Goal: Find specific page/section: Find specific page/section

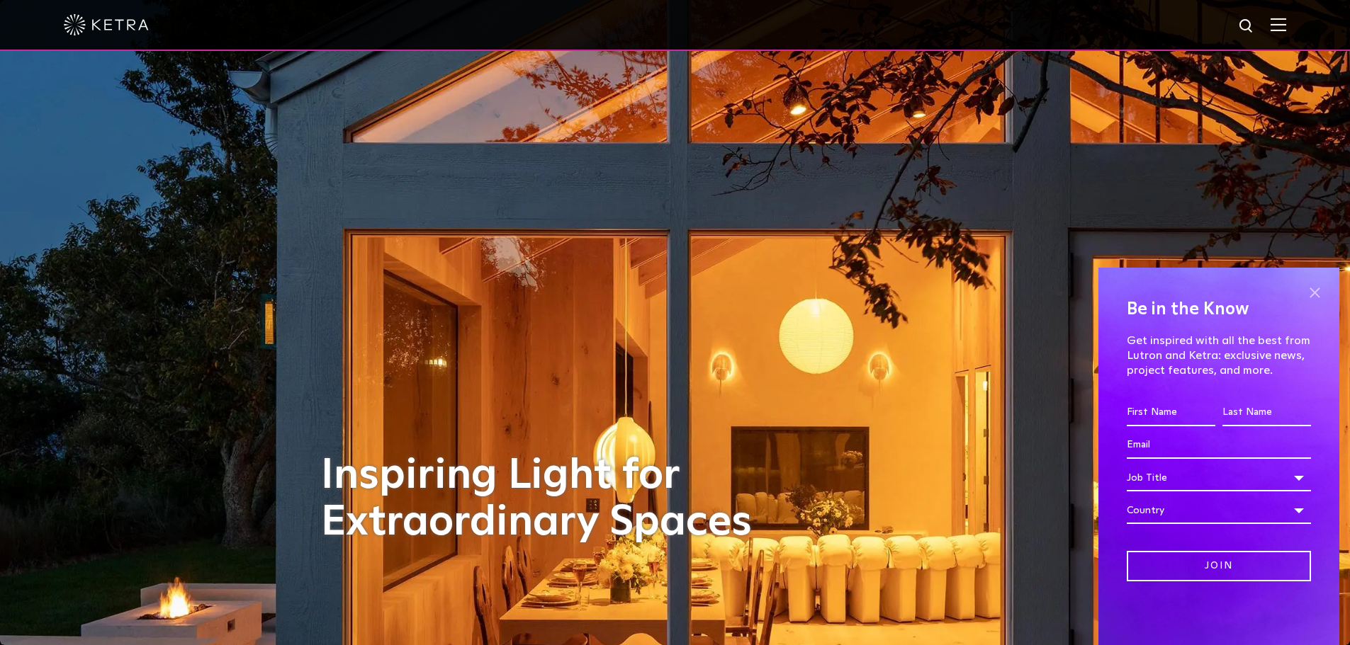
click at [1311, 287] on span at bounding box center [1313, 292] width 21 height 21
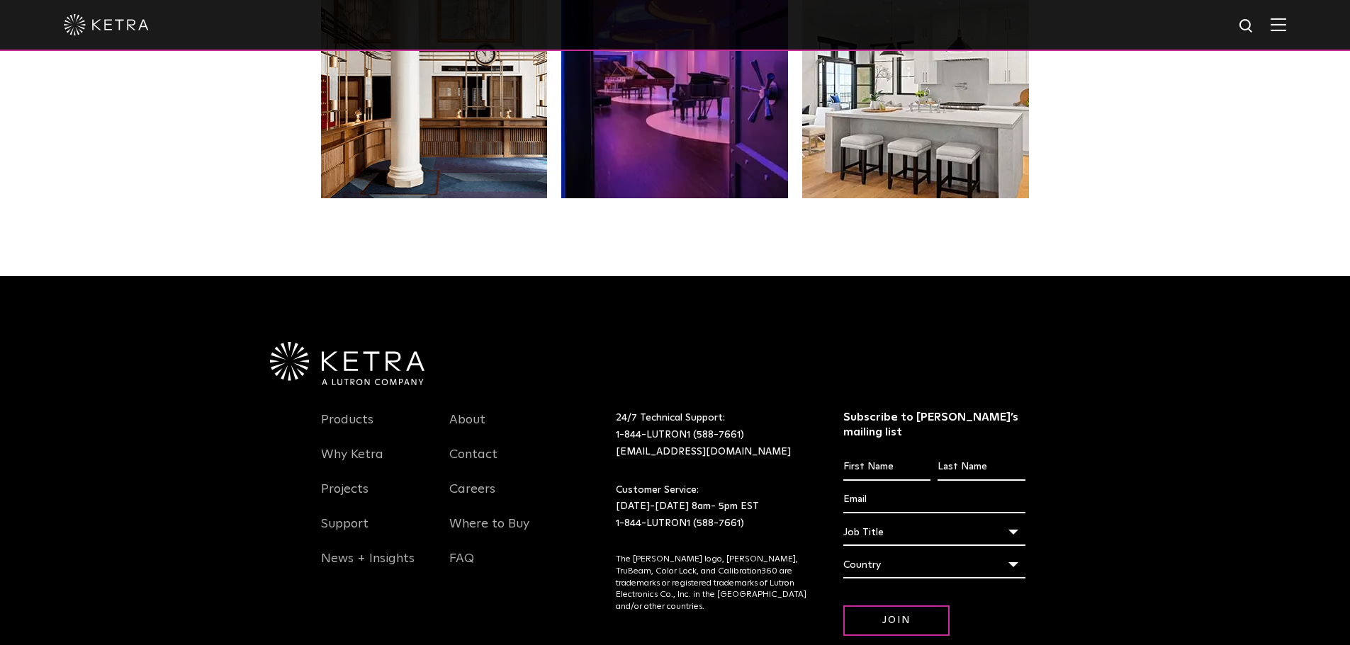
scroll to position [2975, 0]
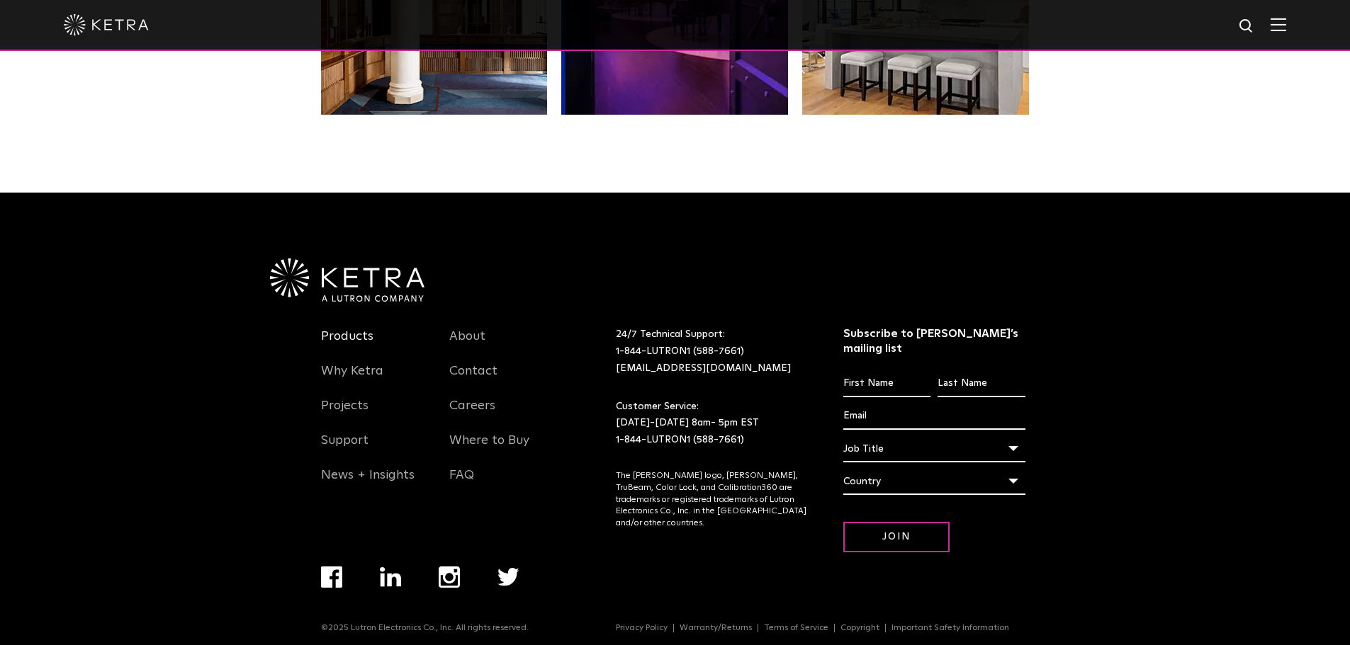
click at [353, 335] on link "Products" at bounding box center [347, 345] width 52 height 33
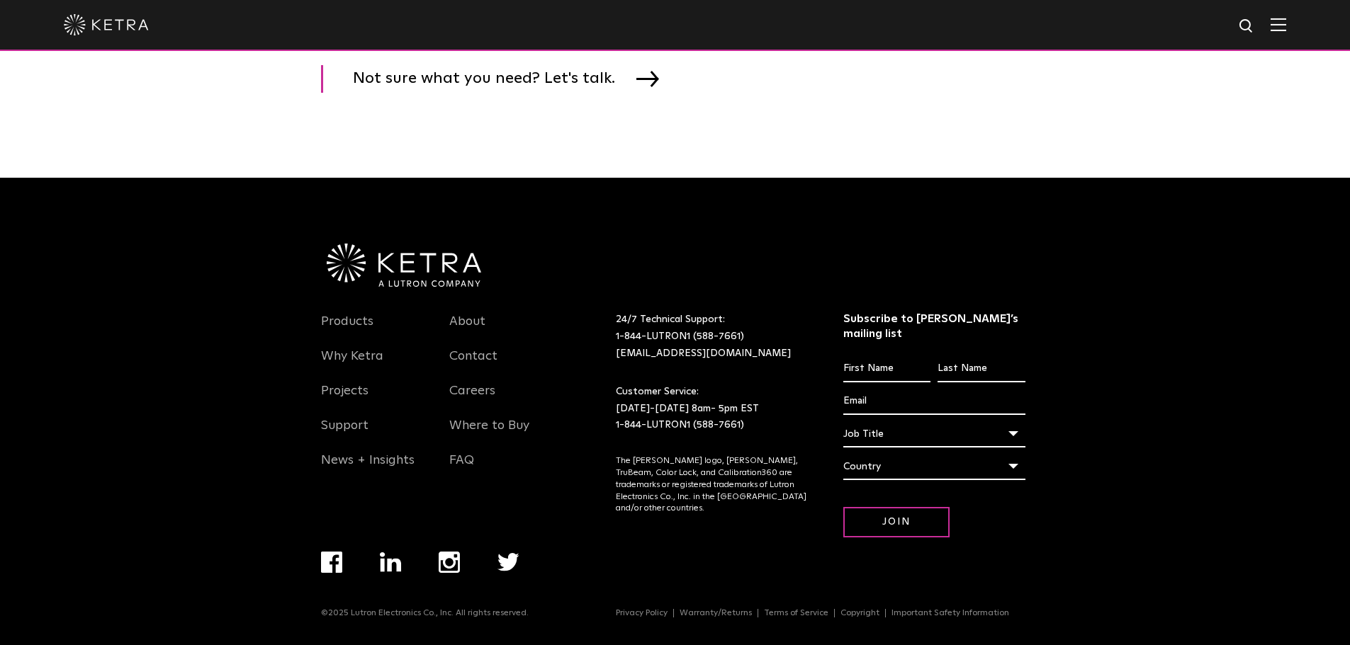
scroll to position [2455, 0]
click at [502, 444] on link "Where to Buy" at bounding box center [489, 434] width 80 height 33
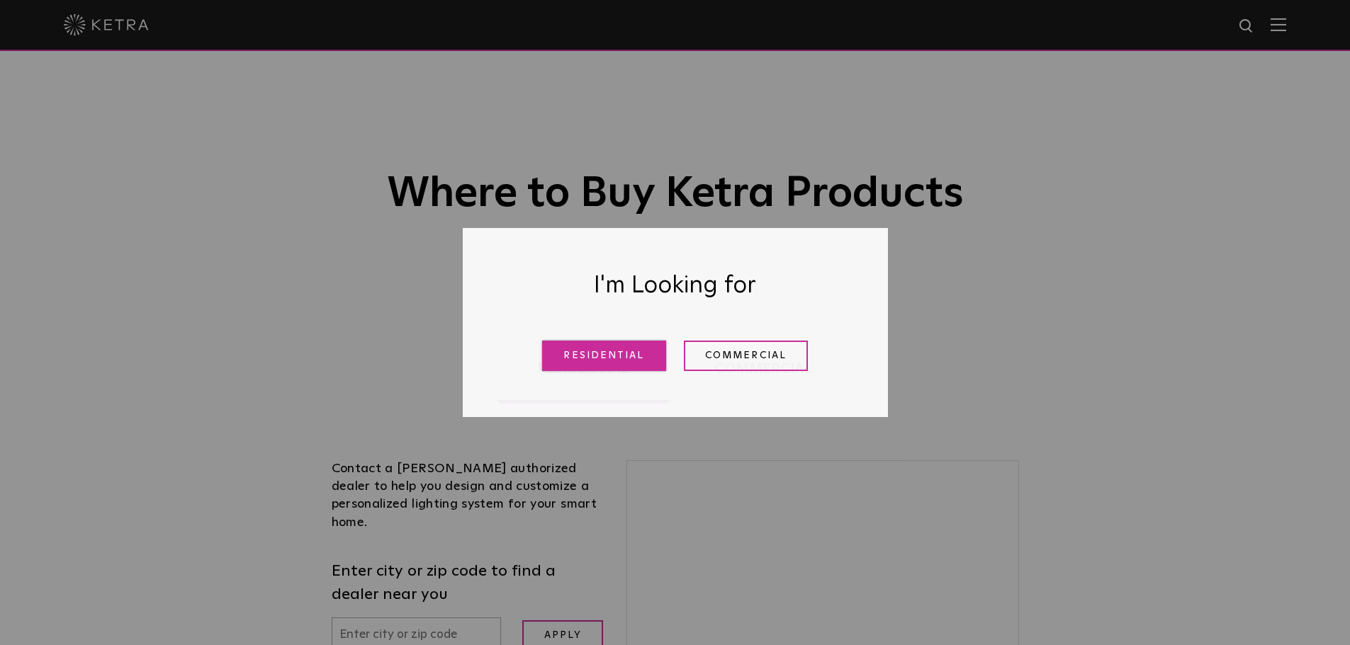
click at [626, 346] on link "Residential" at bounding box center [604, 356] width 124 height 30
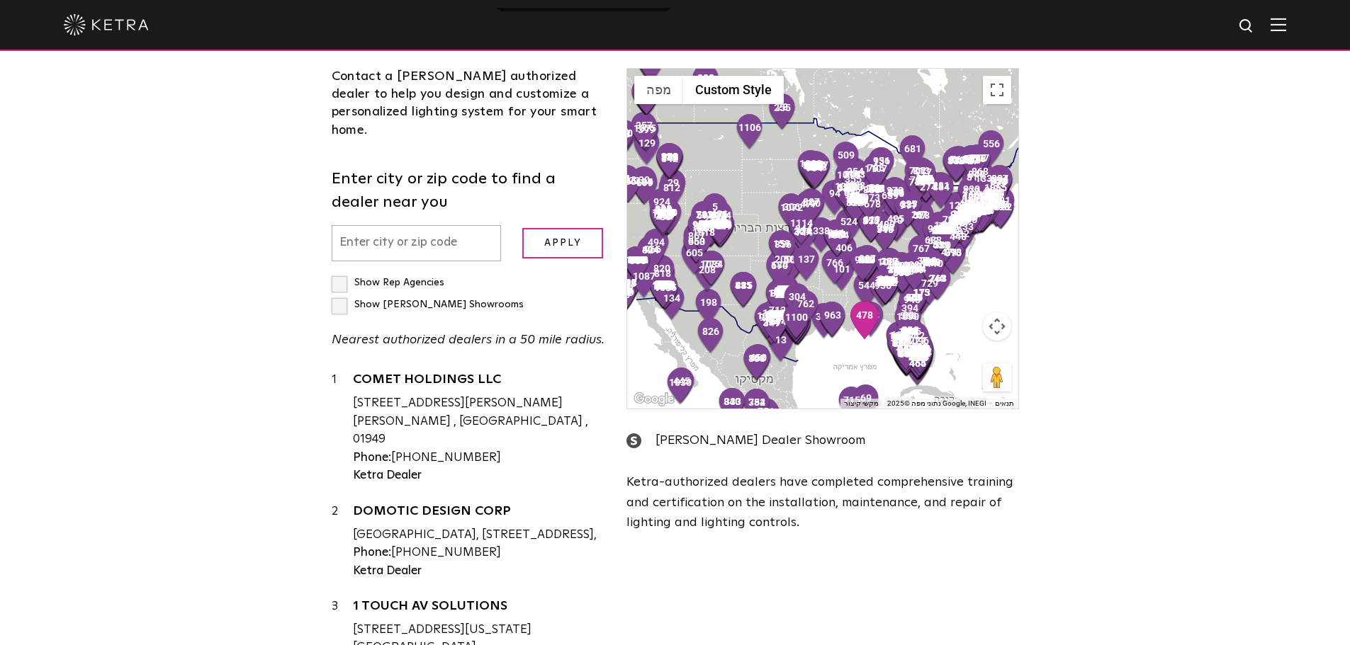
scroll to position [574, 0]
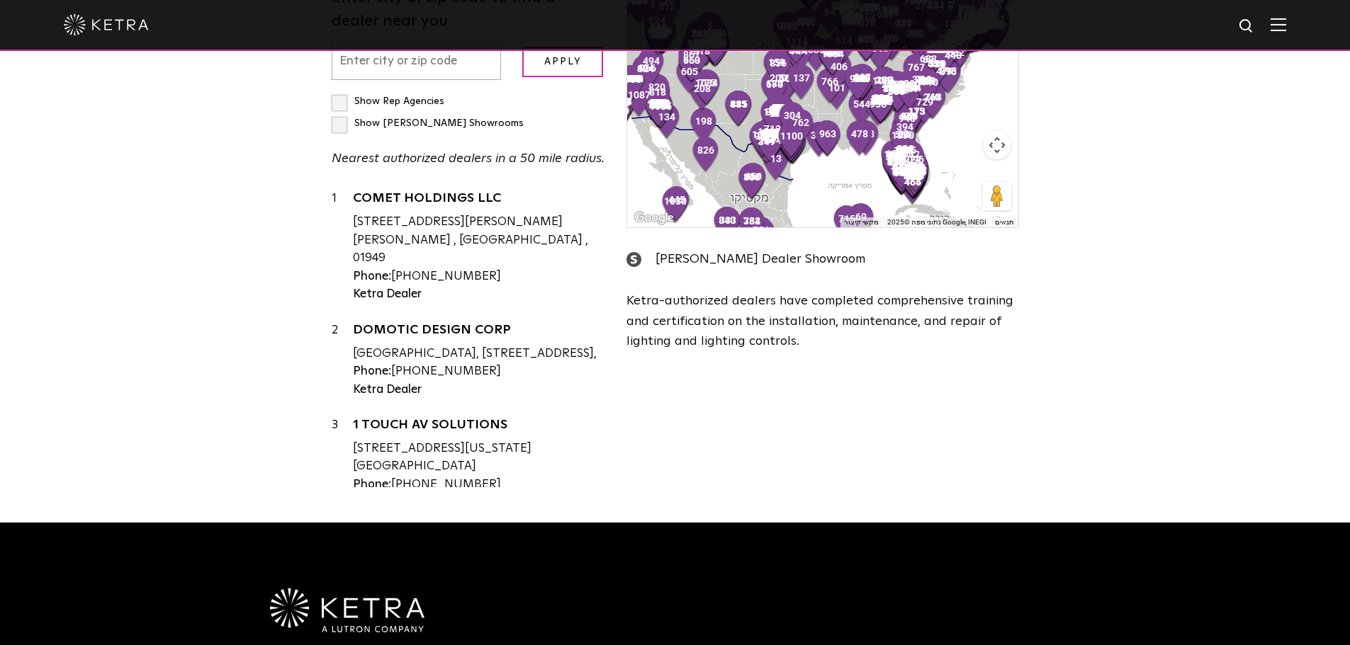
drag, startPoint x: 1085, startPoint y: 304, endPoint x: 1083, endPoint y: 441, distance: 136.7
click at [1085, 441] on div "Loading... Residential Commercial Contact a [PERSON_NAME] authorized dealer to …" at bounding box center [675, 129] width 1350 height 787
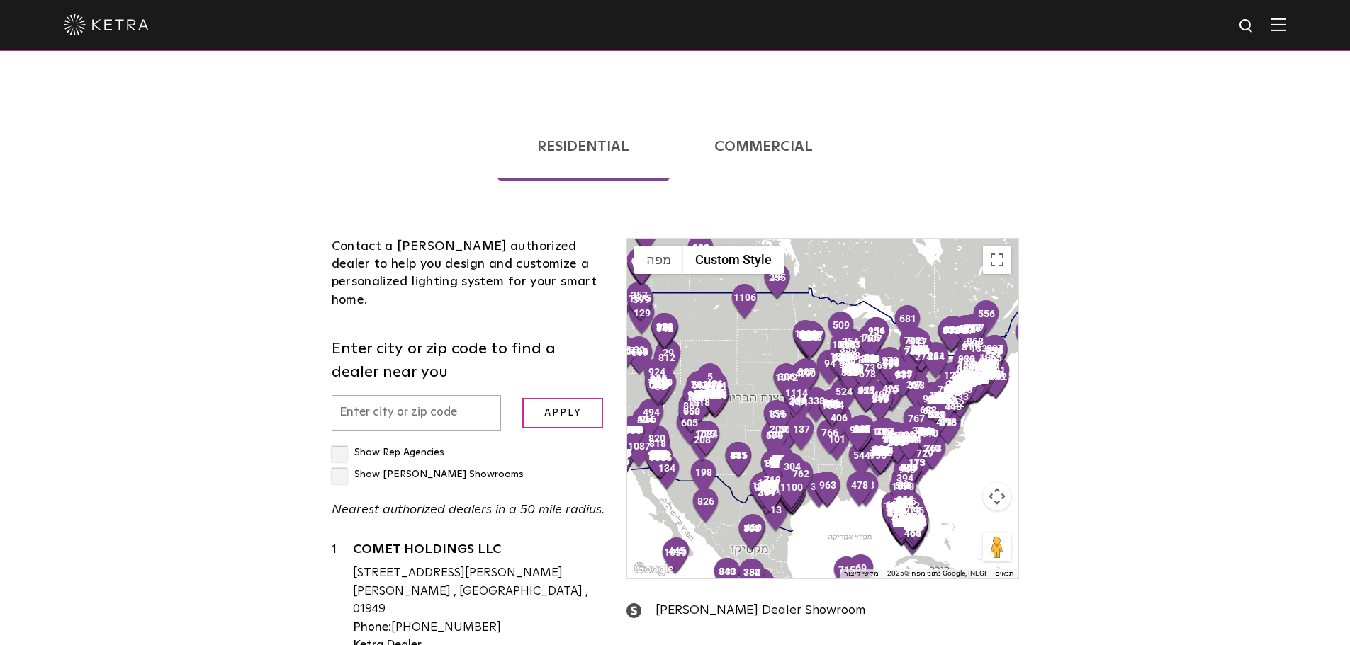
scroll to position [220, 0]
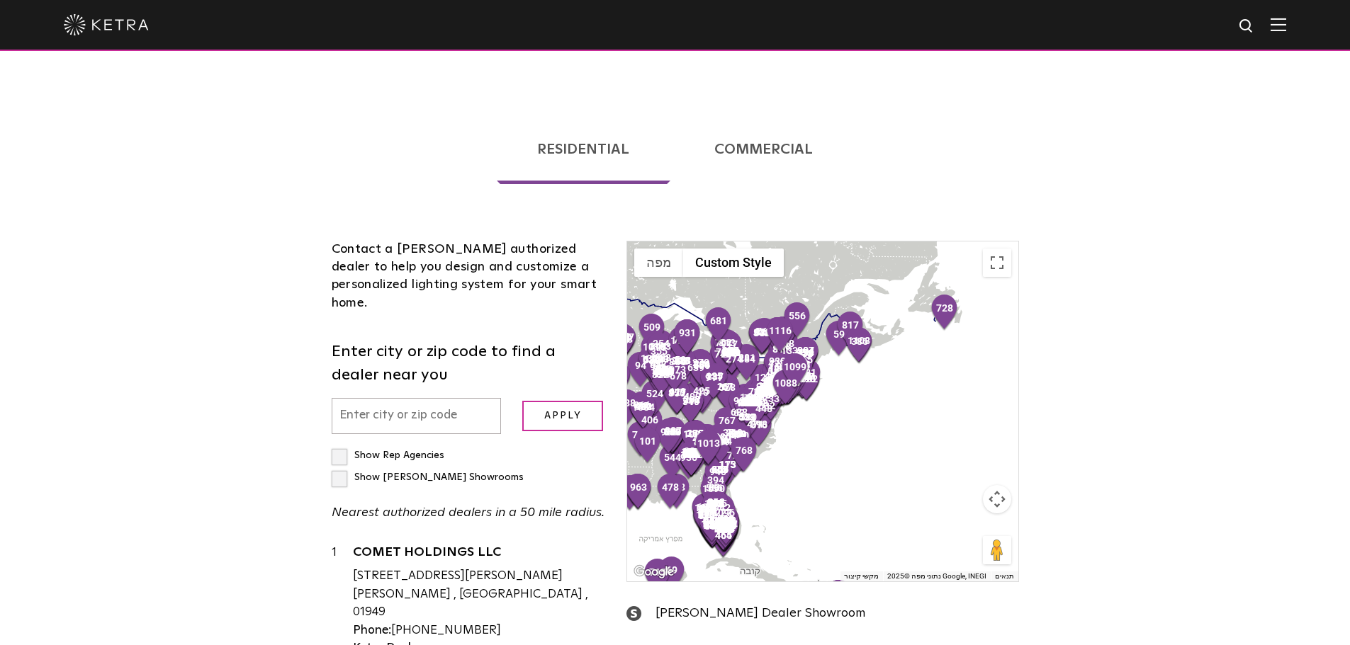
drag, startPoint x: 920, startPoint y: 466, endPoint x: 854, endPoint y: 471, distance: 65.4
click at [650, 468] on div "כדי לנווט, לוחצים על מקשי החיצים." at bounding box center [822, 412] width 390 height 340
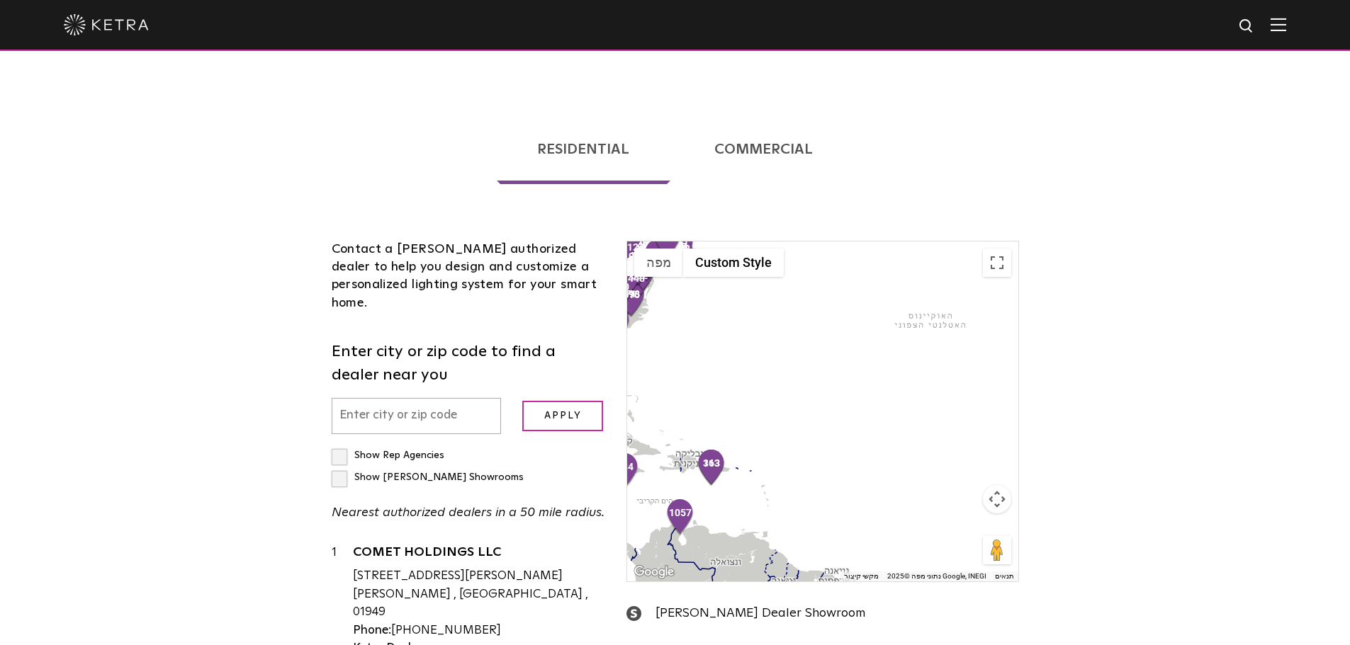
drag, startPoint x: 914, startPoint y: 464, endPoint x: 799, endPoint y: 336, distance: 171.6
click at [788, 329] on div at bounding box center [822, 412] width 390 height 340
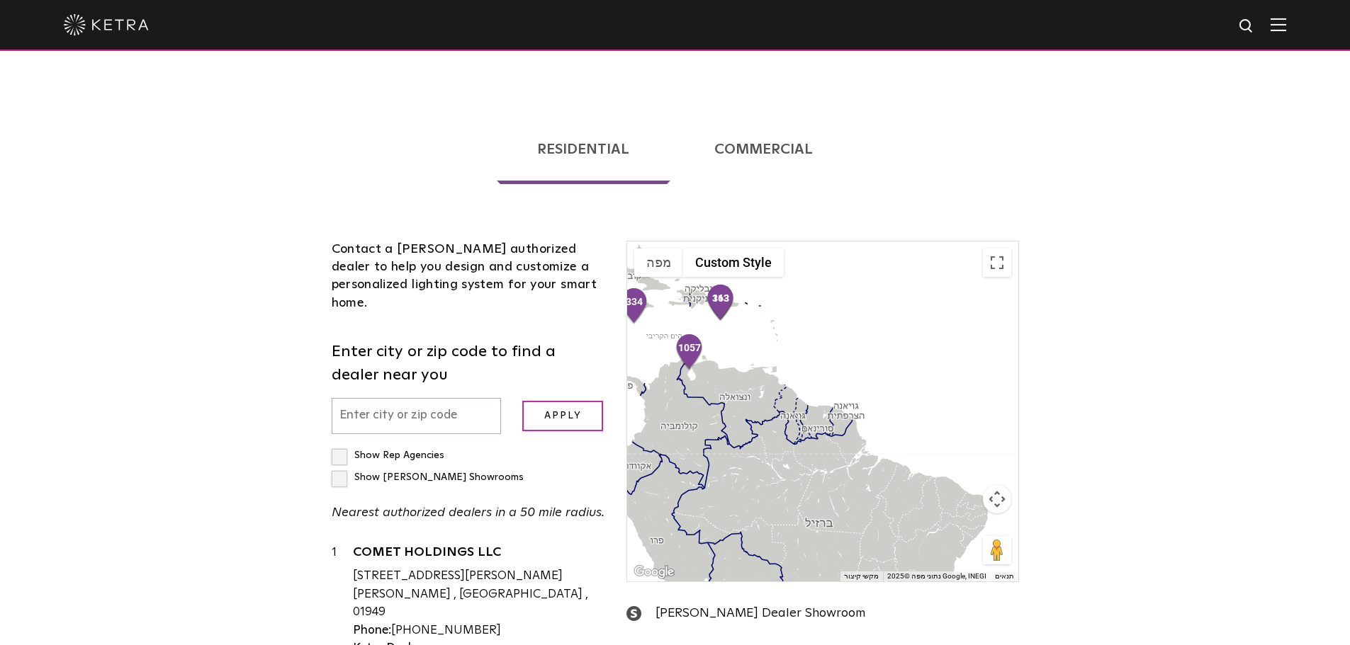
drag, startPoint x: 828, startPoint y: 426, endPoint x: 829, endPoint y: 335, distance: 91.4
click at [829, 335] on div at bounding box center [822, 412] width 390 height 340
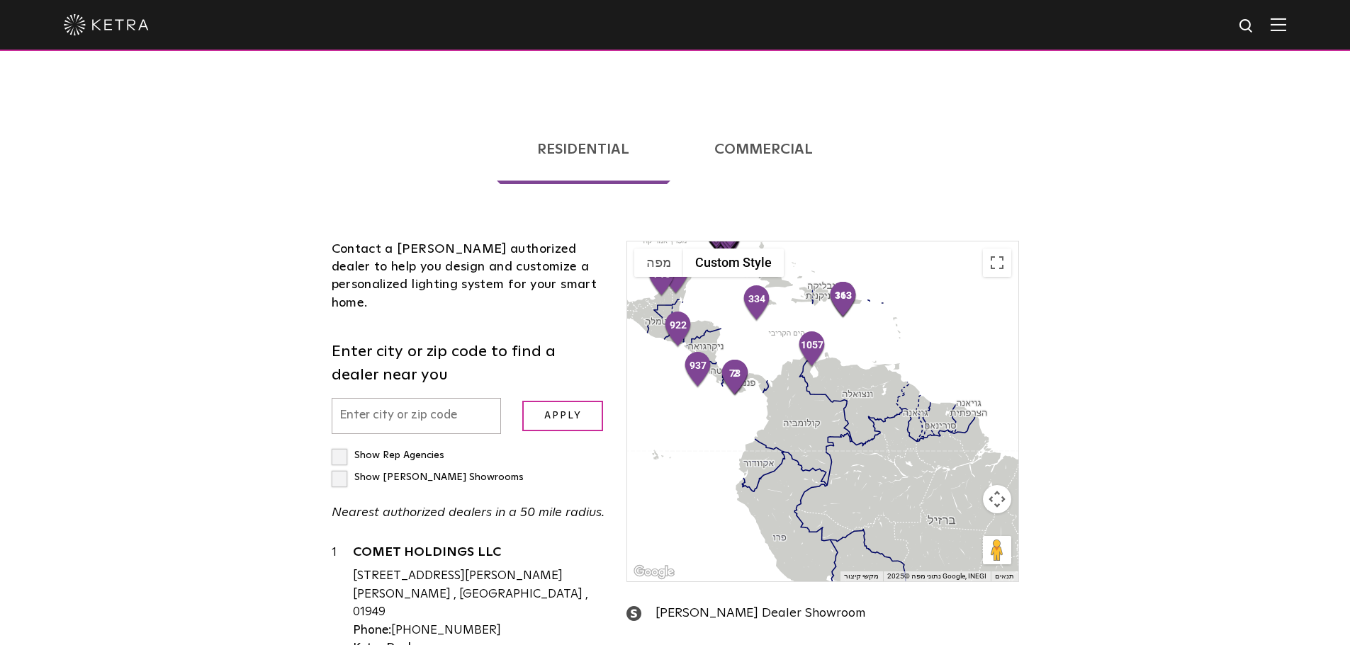
drag, startPoint x: 856, startPoint y: 505, endPoint x: 980, endPoint y: 499, distance: 124.8
click at [980, 499] on div at bounding box center [822, 412] width 390 height 340
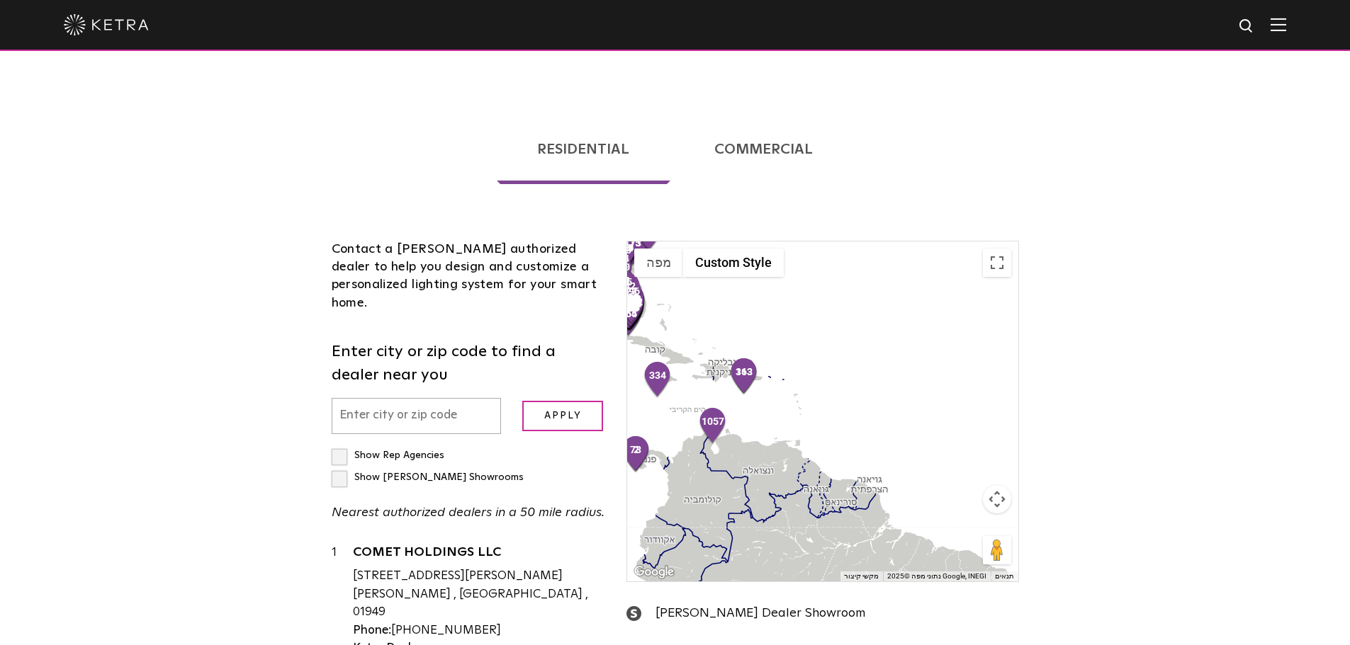
drag, startPoint x: 827, startPoint y: 425, endPoint x: 665, endPoint y: 521, distance: 188.1
click at [672, 524] on div at bounding box center [822, 412] width 390 height 340
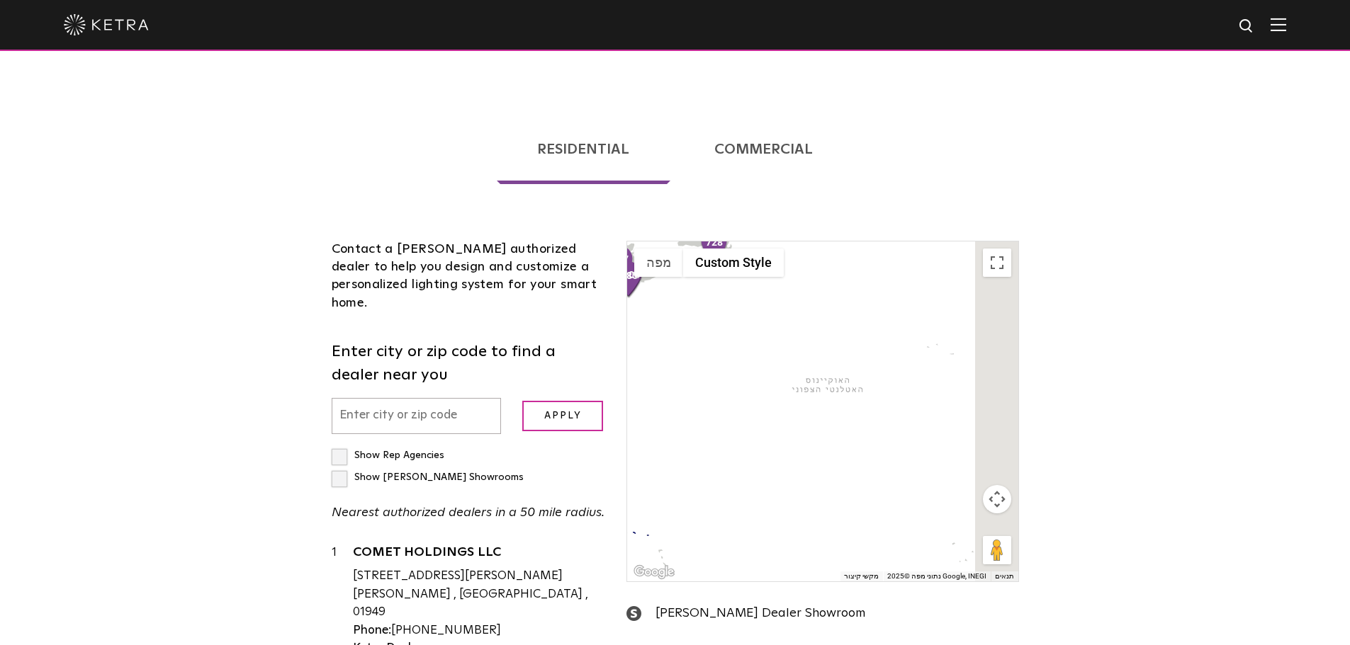
drag, startPoint x: 865, startPoint y: 386, endPoint x: 793, endPoint y: 522, distance: 153.7
click at [793, 525] on div at bounding box center [822, 412] width 390 height 340
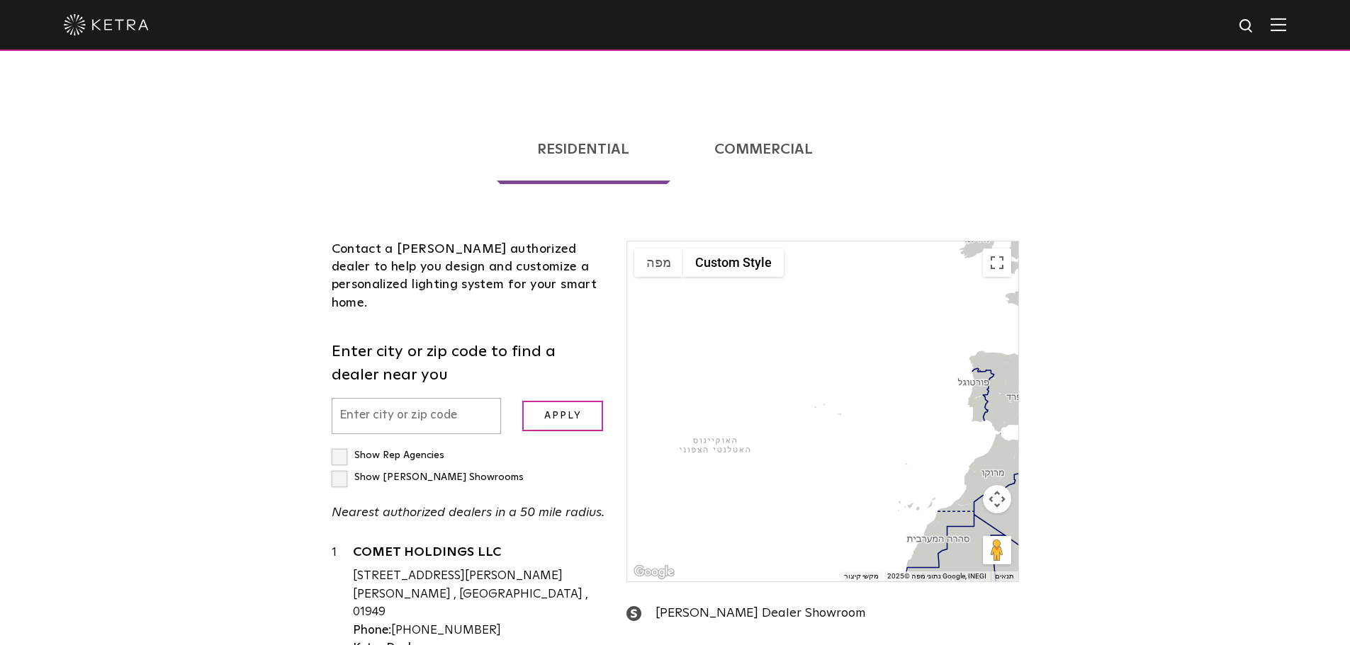
drag, startPoint x: 886, startPoint y: 417, endPoint x: 782, endPoint y: 472, distance: 117.3
click at [782, 472] on div at bounding box center [822, 412] width 390 height 340
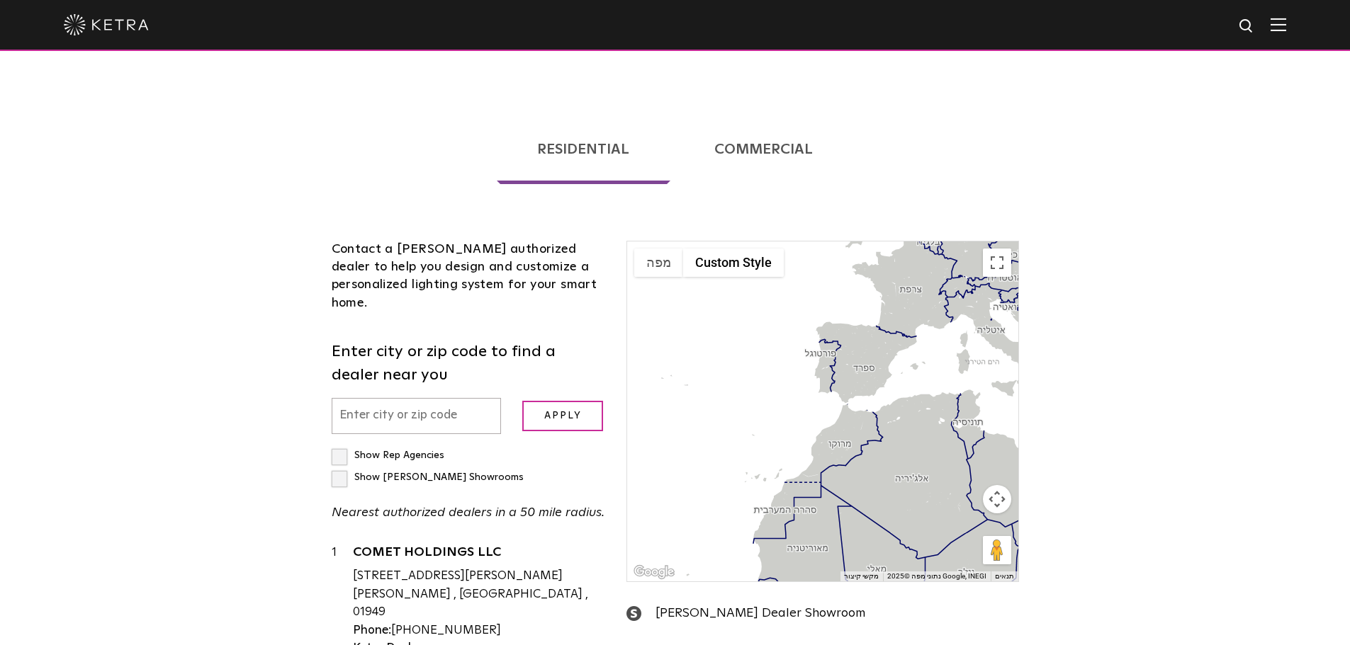
drag, startPoint x: 829, startPoint y: 403, endPoint x: 797, endPoint y: 426, distance: 39.5
click at [763, 385] on div at bounding box center [822, 412] width 390 height 340
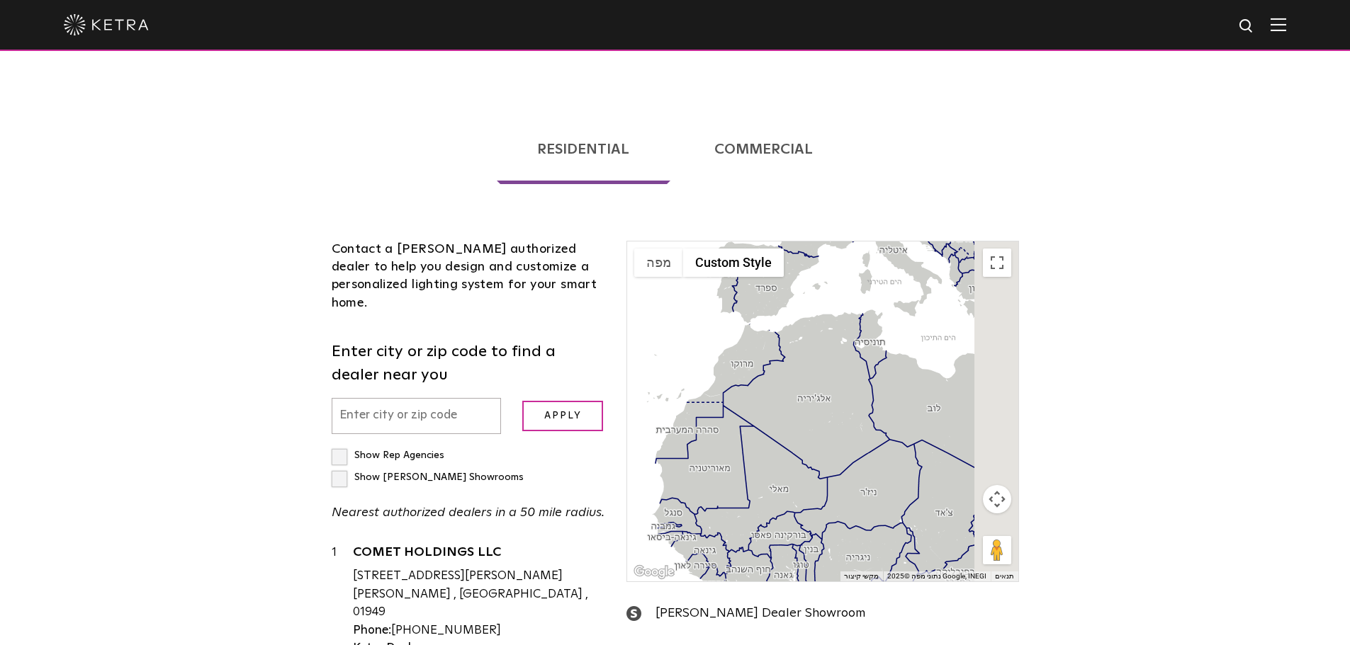
drag, startPoint x: 891, startPoint y: 489, endPoint x: 793, endPoint y: 407, distance: 127.8
click at [793, 407] on div at bounding box center [822, 412] width 390 height 340
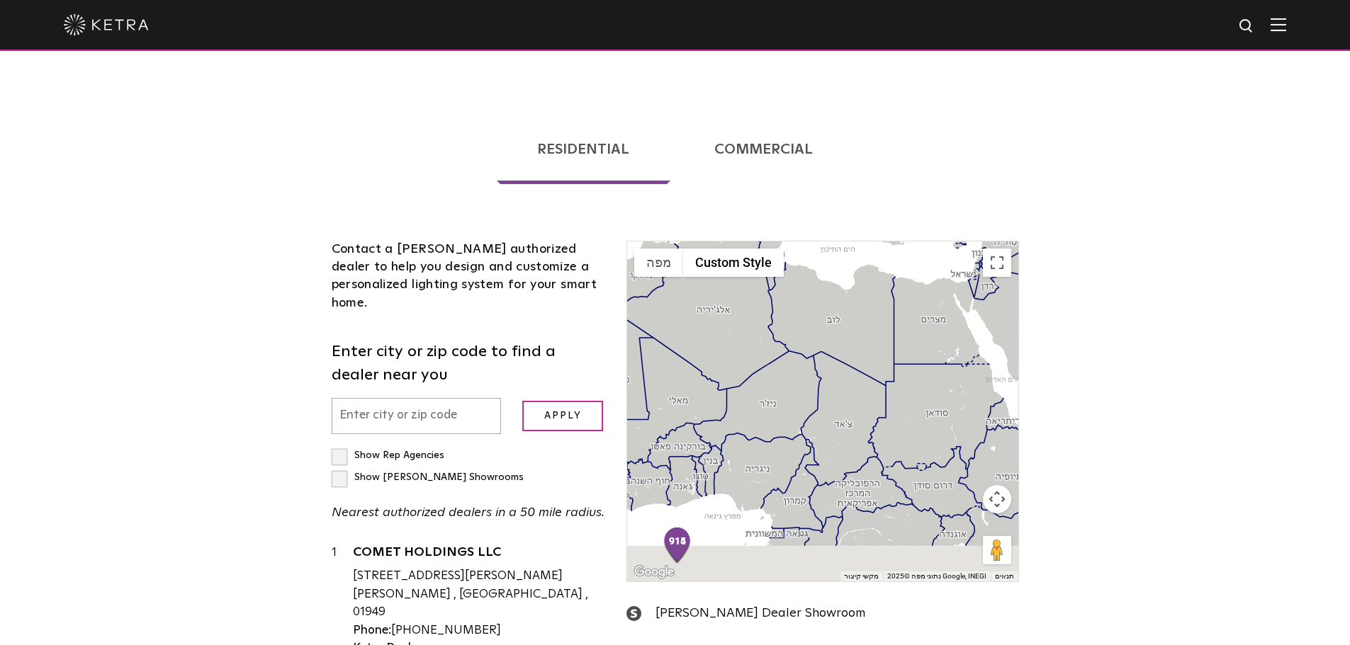
drag, startPoint x: 913, startPoint y: 483, endPoint x: 796, endPoint y: 384, distance: 153.3
click at [796, 384] on div at bounding box center [822, 412] width 390 height 340
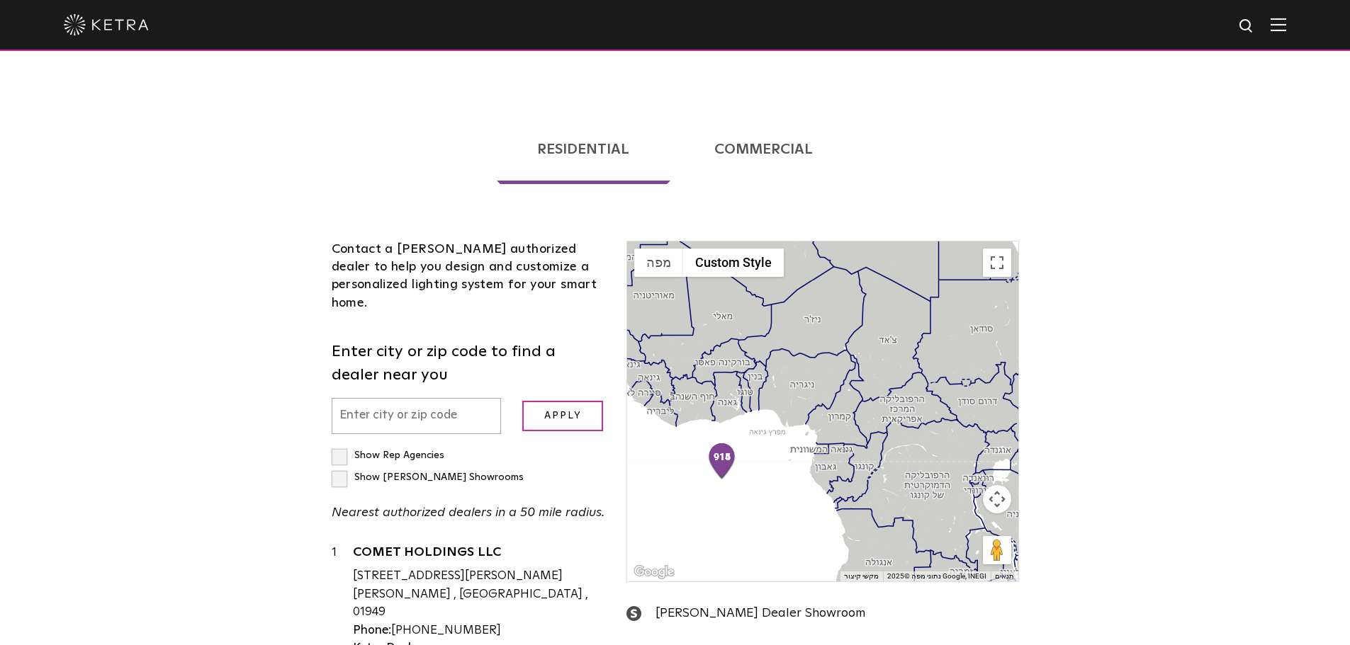
drag, startPoint x: 813, startPoint y: 493, endPoint x: 874, endPoint y: 415, distance: 98.9
click at [874, 415] on div at bounding box center [822, 412] width 390 height 340
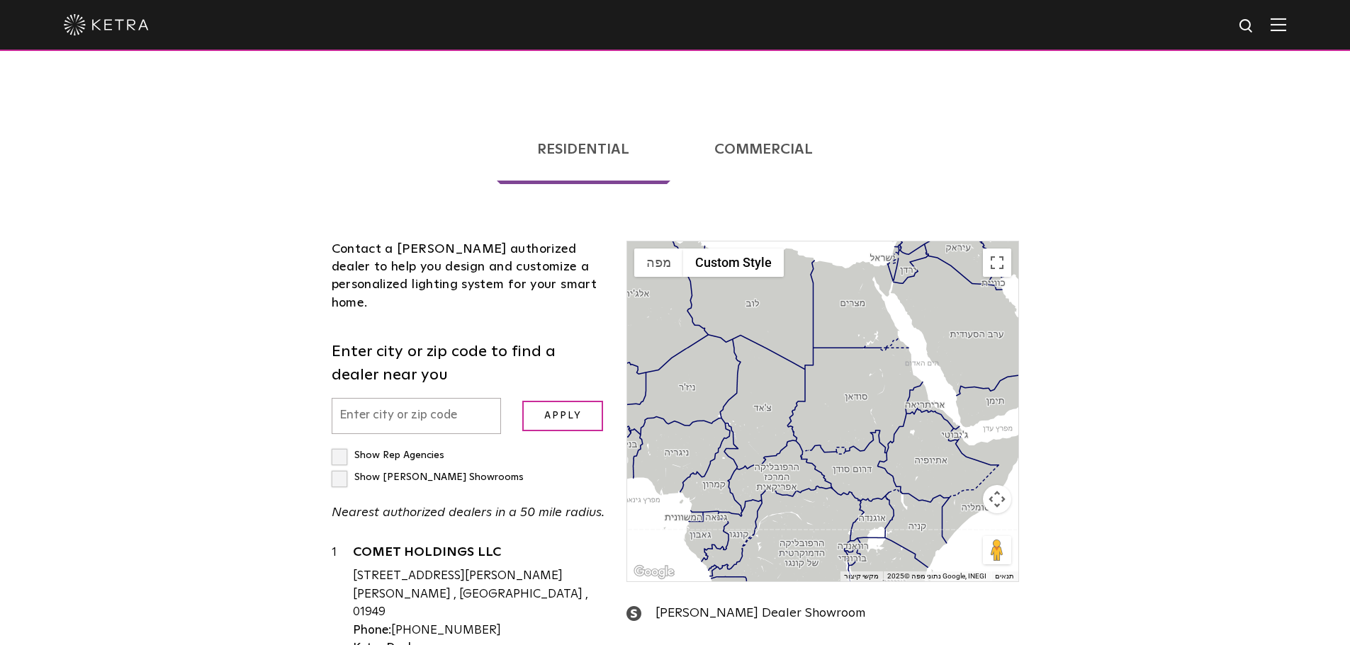
drag, startPoint x: 915, startPoint y: 453, endPoint x: 792, endPoint y: 520, distance: 140.4
click at [791, 519] on div at bounding box center [822, 412] width 390 height 340
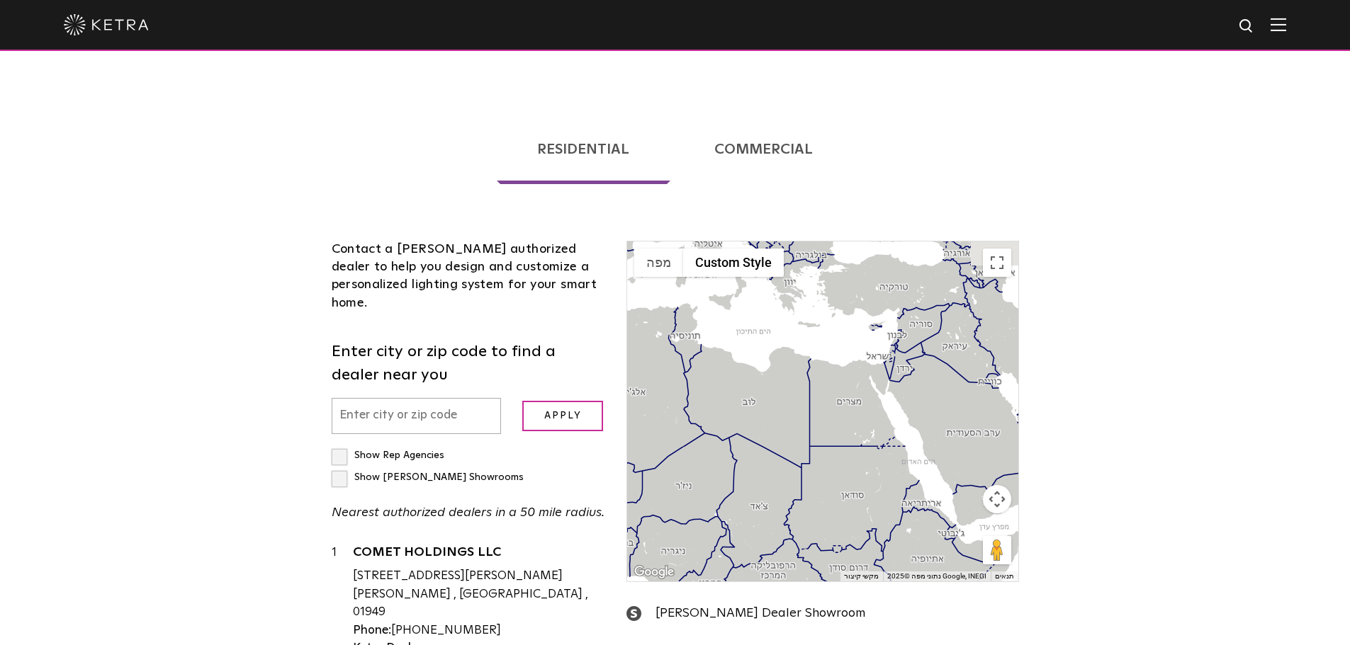
drag, startPoint x: 774, startPoint y: 368, endPoint x: 759, endPoint y: 493, distance: 126.3
click at [759, 492] on div at bounding box center [822, 412] width 390 height 340
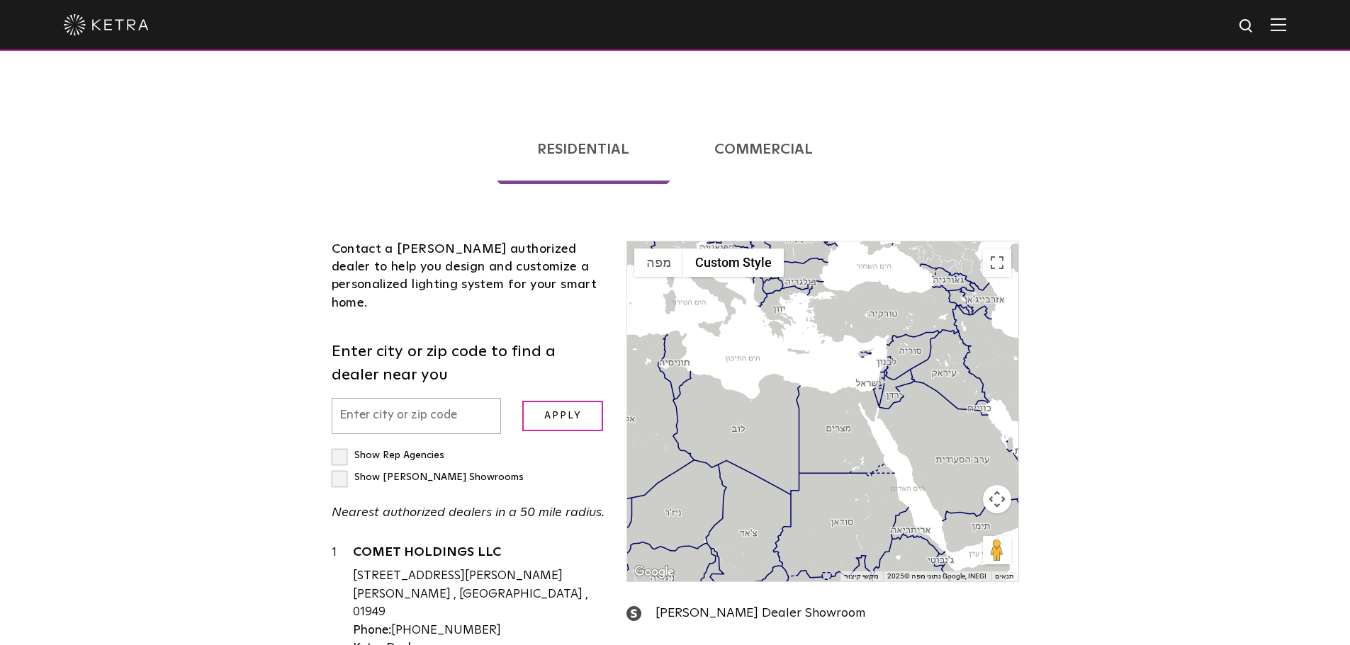
click at [871, 400] on div at bounding box center [822, 412] width 390 height 340
drag, startPoint x: 395, startPoint y: 250, endPoint x: 531, endPoint y: 251, distance: 136.7
click at [538, 251] on div "Contact a [PERSON_NAME] authorized dealer to help you design and customize a pe…" at bounding box center [469, 277] width 274 height 72
